Goal: Task Accomplishment & Management: Use online tool/utility

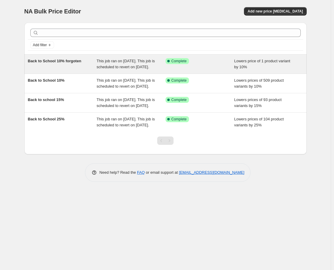
click at [126, 69] on div "This job ran on [DATE]. This job is scheduled to revert on [DATE]." at bounding box center [131, 64] width 69 height 12
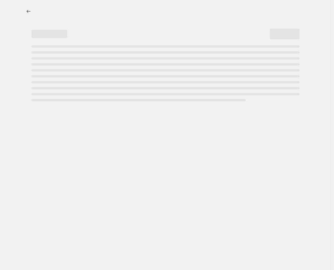
select select "percentage"
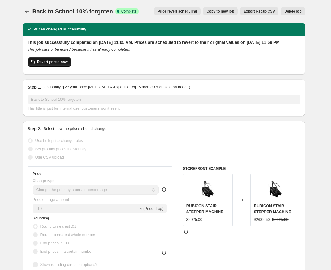
click at [56, 64] on span "Revert prices now" at bounding box center [52, 61] width 31 height 5
checkbox input "false"
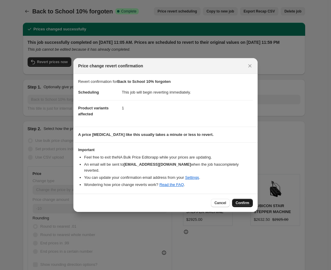
click at [249, 200] on span "Confirm" at bounding box center [243, 202] width 14 height 5
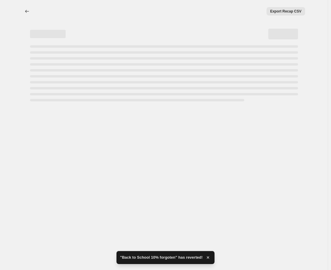
select select "percentage"
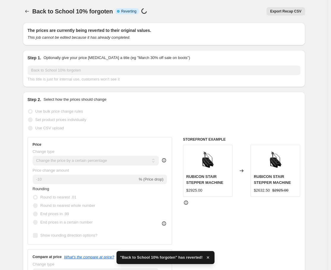
checkbox input "true"
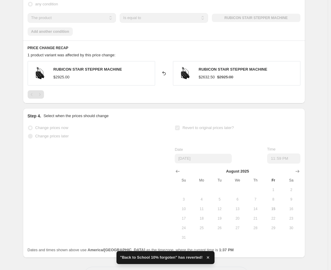
scroll to position [416, 0]
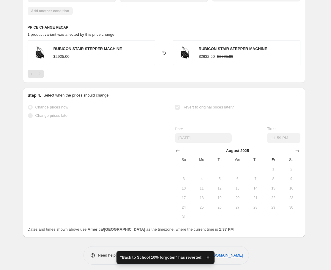
click at [59, 76] on div at bounding box center [164, 74] width 273 height 8
click at [43, 74] on div "Pagination" at bounding box center [40, 74] width 8 height 8
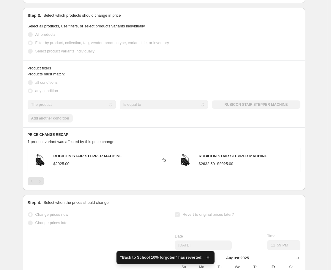
scroll to position [297, 0]
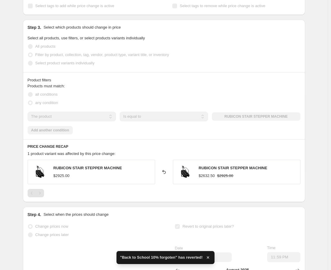
click at [49, 133] on div "Products must match: all conditions any condition The product The product's col…" at bounding box center [164, 108] width 273 height 51
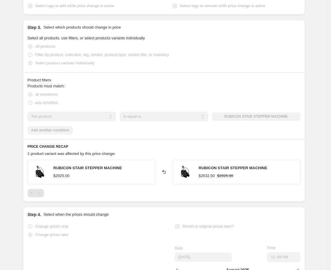
click at [65, 84] on span "Products must match:" at bounding box center [46, 86] width 37 height 4
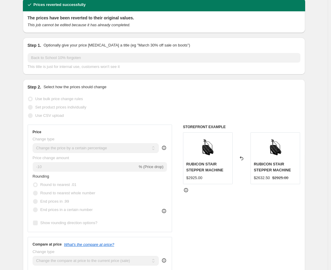
scroll to position [0, 0]
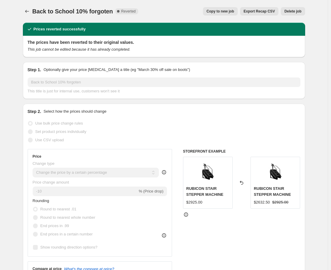
click at [296, 9] on button "Delete job" at bounding box center [293, 11] width 24 height 8
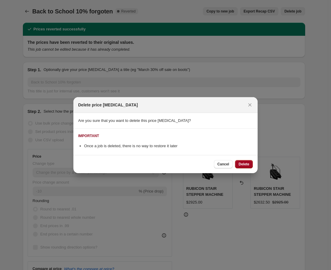
click at [246, 165] on span "Delete" at bounding box center [244, 164] width 11 height 5
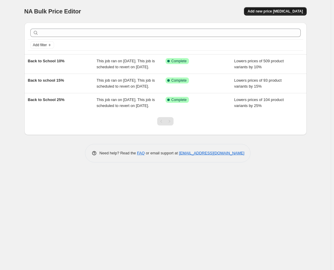
click at [283, 10] on span "Add new price [MEDICAL_DATA]" at bounding box center [275, 11] width 55 height 5
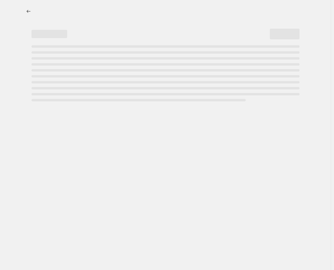
select select "percentage"
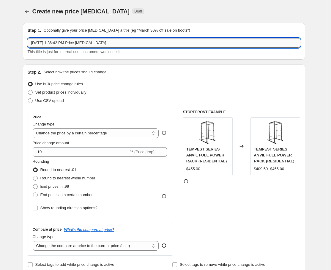
click at [118, 46] on input "[DATE] 1:36:42 PM Price [MEDICAL_DATA]" at bounding box center [164, 43] width 273 height 10
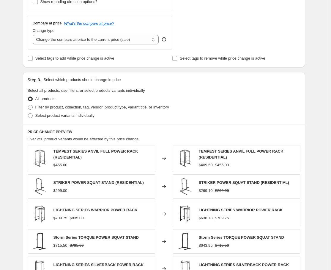
scroll to position [208, 0]
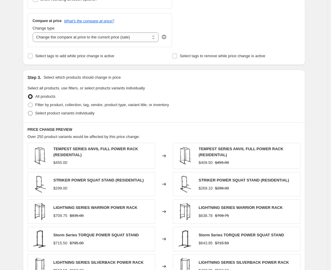
type input "10% left"
click at [31, 113] on span at bounding box center [30, 113] width 5 height 5
click at [28, 111] on input "Select product variants individually" at bounding box center [28, 111] width 0 height 0
radio input "true"
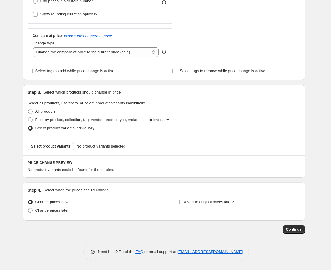
scroll to position [193, 0]
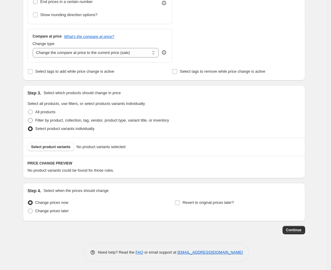
click at [32, 119] on span at bounding box center [30, 120] width 5 height 5
click at [28, 118] on input "Filter by product, collection, tag, vendor, product type, variant title, or inv…" at bounding box center [28, 118] width 0 height 0
radio input "true"
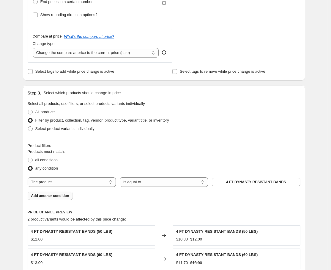
click at [69, 195] on span "Add another condition" at bounding box center [50, 195] width 38 height 5
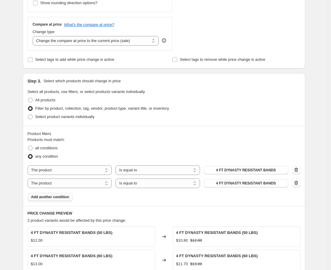
scroll to position [252, 0]
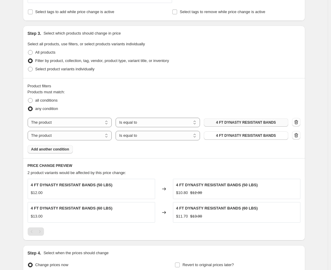
click at [269, 120] on span "4 FT DYNASTY RESISTANT BANDS" at bounding box center [246, 122] width 60 height 5
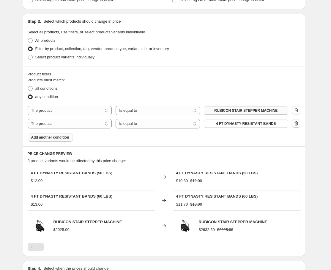
scroll to position [312, 0]
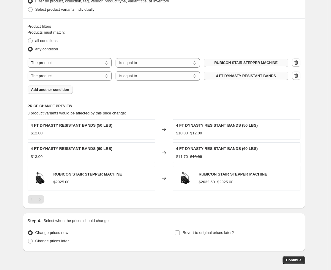
click at [247, 75] on span "4 FT DYNASTY RESISTANT BANDS" at bounding box center [246, 75] width 60 height 5
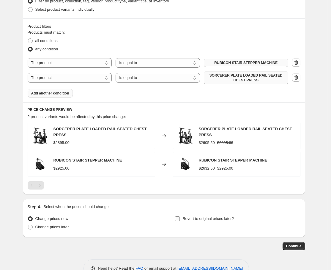
click at [180, 217] on input "Revert to original prices later?" at bounding box center [177, 218] width 5 height 5
checkbox input "true"
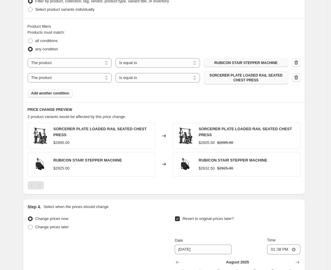
scroll to position [401, 0]
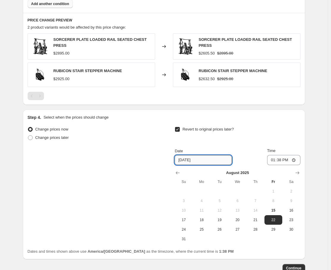
click at [189, 159] on input "[DATE]" at bounding box center [203, 160] width 57 height 10
type input "[DATE]"
click at [274, 159] on input "13:38" at bounding box center [283, 160] width 33 height 10
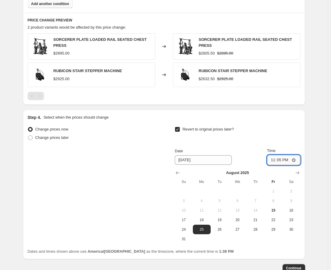
type input "23:59"
click at [253, 144] on div "Revert to original prices later? Date [DATE] Time 23:59 [DATE] Su Mo Tu We Th F…" at bounding box center [238, 184] width 126 height 118
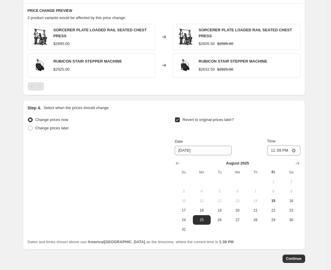
scroll to position [439, 0]
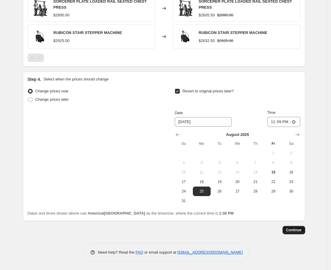
click at [291, 229] on span "Continue" at bounding box center [293, 229] width 15 height 5
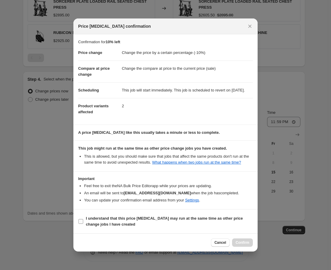
click at [85, 226] on label "I understand that this price [MEDICAL_DATA] may run at the same time as other p…" at bounding box center [165, 221] width 175 height 14
click at [83, 223] on input "I understand that this price [MEDICAL_DATA] may run at the same time as other p…" at bounding box center [81, 221] width 5 height 5
checkbox input "true"
click at [245, 245] on span "Confirm" at bounding box center [243, 242] width 14 height 5
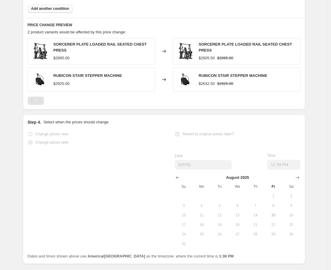
scroll to position [455, 0]
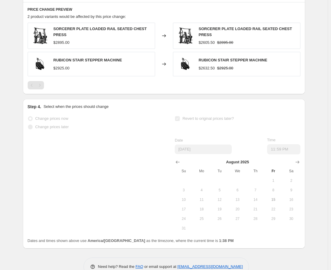
select select "percentage"
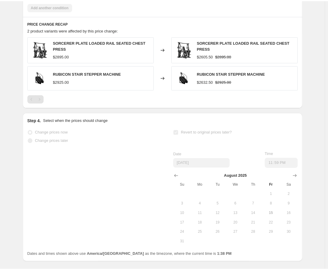
scroll to position [0, 0]
